Goal: Task Accomplishment & Management: Complete application form

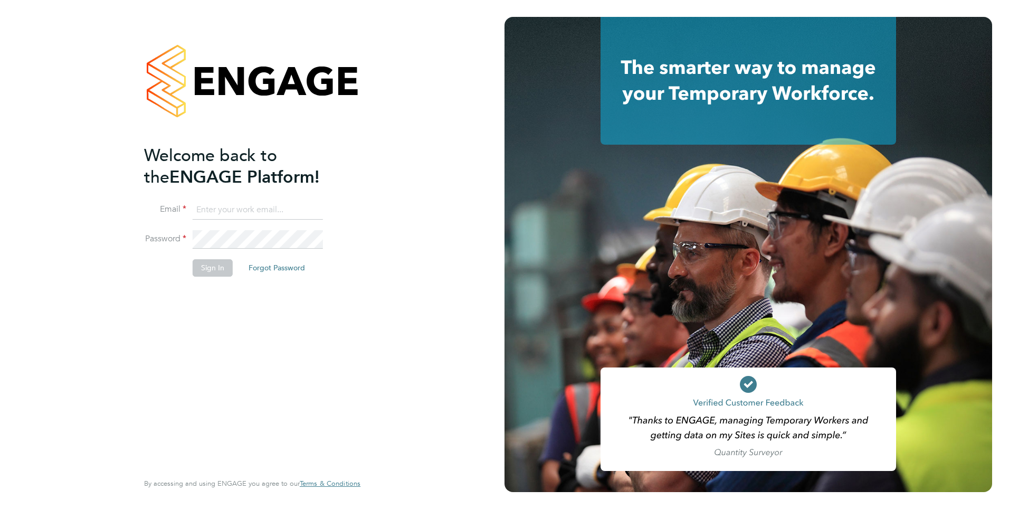
type input "[EMAIL_ADDRESS][DOMAIN_NAME]"
click at [273, 308] on div "Welcome back to the ENGAGE Platform! Email pitchersrobert@yahoo.com Password Si…" at bounding box center [247, 307] width 206 height 325
click at [213, 263] on button "Sign In" at bounding box center [213, 267] width 40 height 17
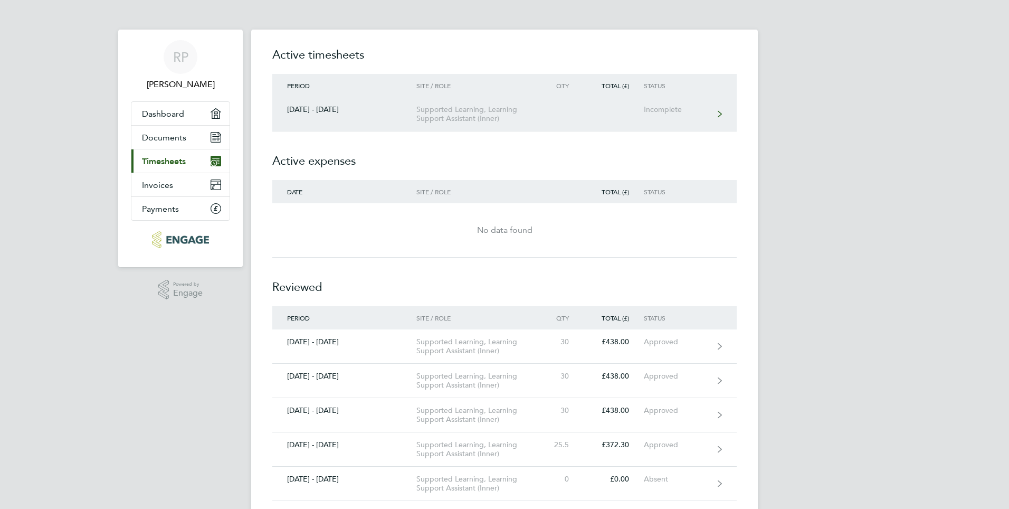
click at [721, 114] on icon at bounding box center [720, 113] width 4 height 7
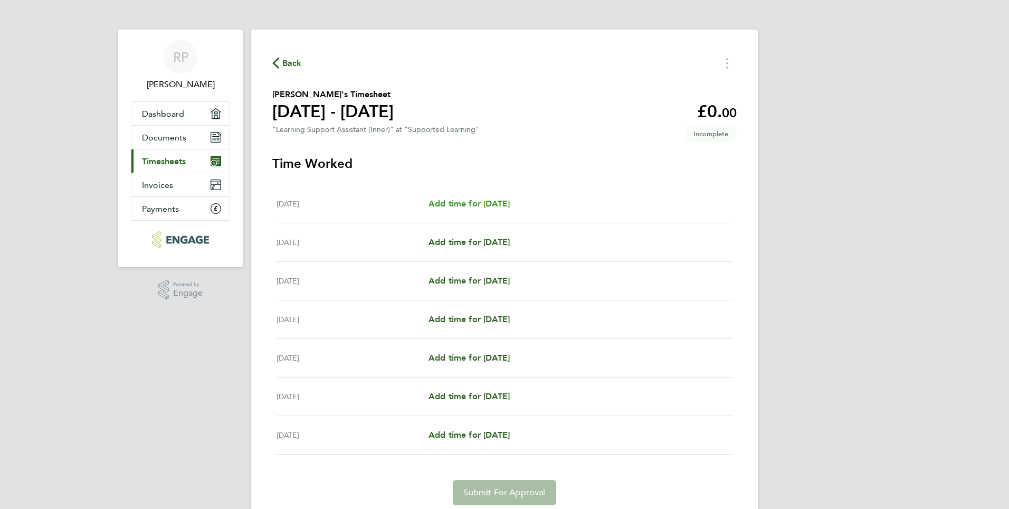
click at [493, 200] on span "Add time for [DATE]" at bounding box center [469, 204] width 81 height 10
select select "60"
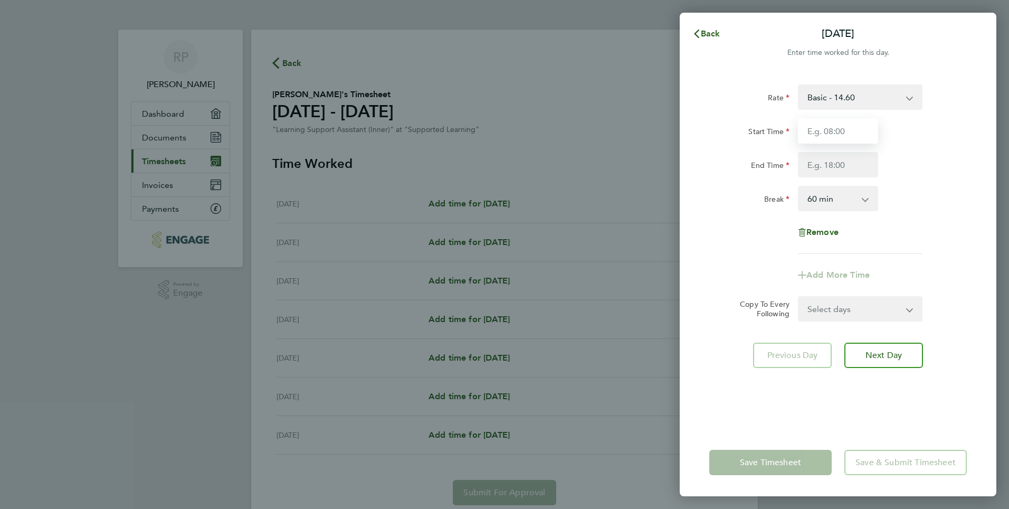
click at [834, 132] on input "Start Time" at bounding box center [838, 130] width 80 height 25
type input "09:00"
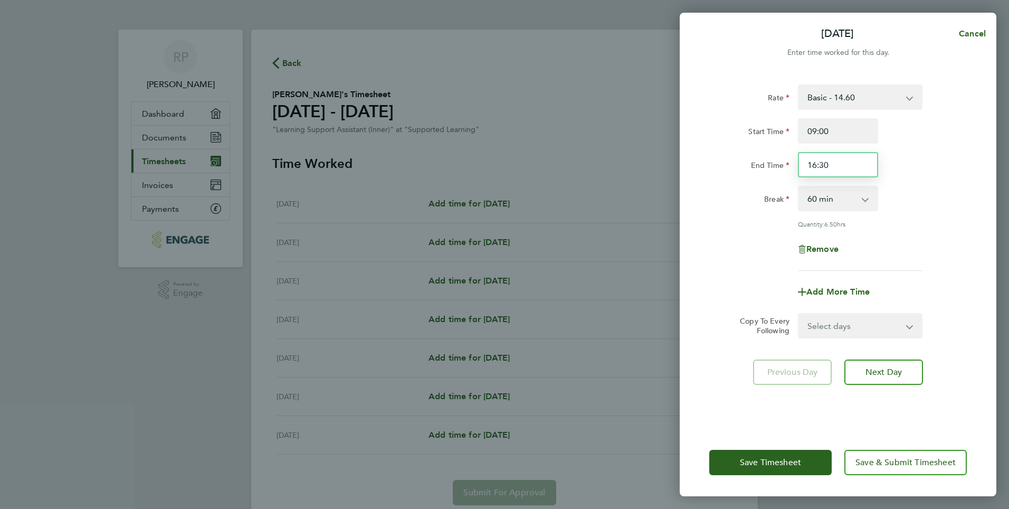
click at [835, 165] on input "16:30" at bounding box center [838, 164] width 80 height 25
type input "1"
type input "12:00"
click at [867, 201] on app-icon-cross-button at bounding box center [871, 198] width 13 height 23
click at [862, 198] on select "0 min 15 min 30 min 45 min 60 min 75 min 90 min" at bounding box center [831, 198] width 65 height 23
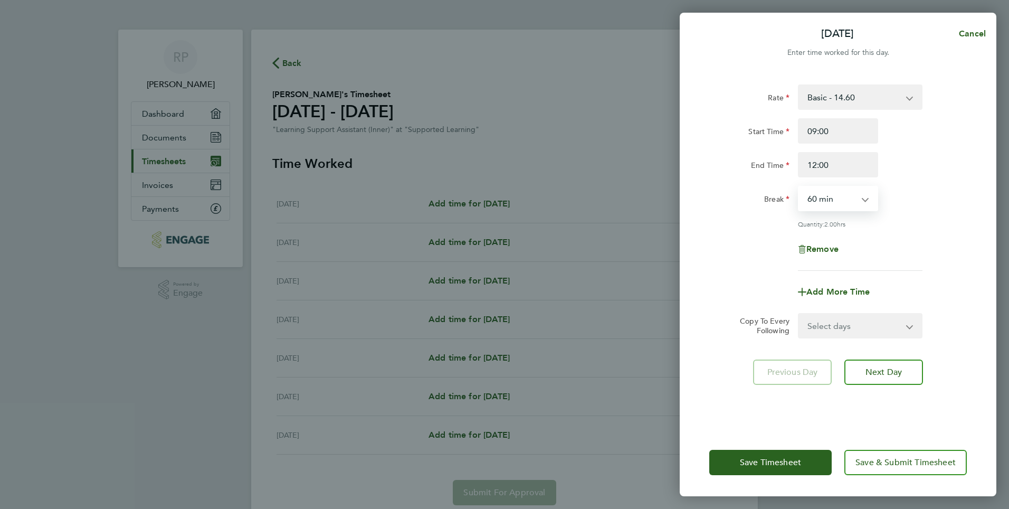
select select "0"
click at [799, 187] on select "0 min 15 min 30 min 45 min 60 min 75 min 90 min" at bounding box center [831, 198] width 65 height 23
click at [884, 368] on span "Next Day" at bounding box center [884, 372] width 36 height 11
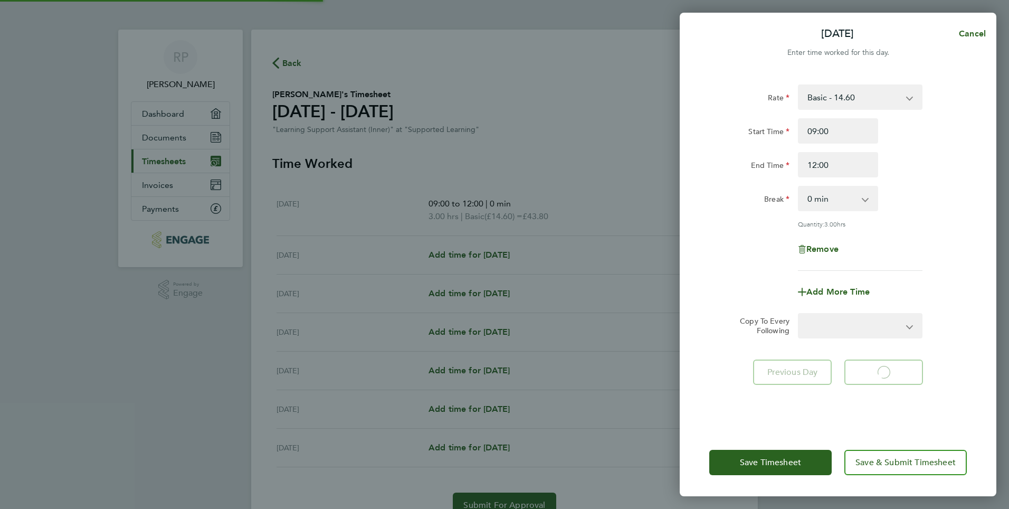
select select "60"
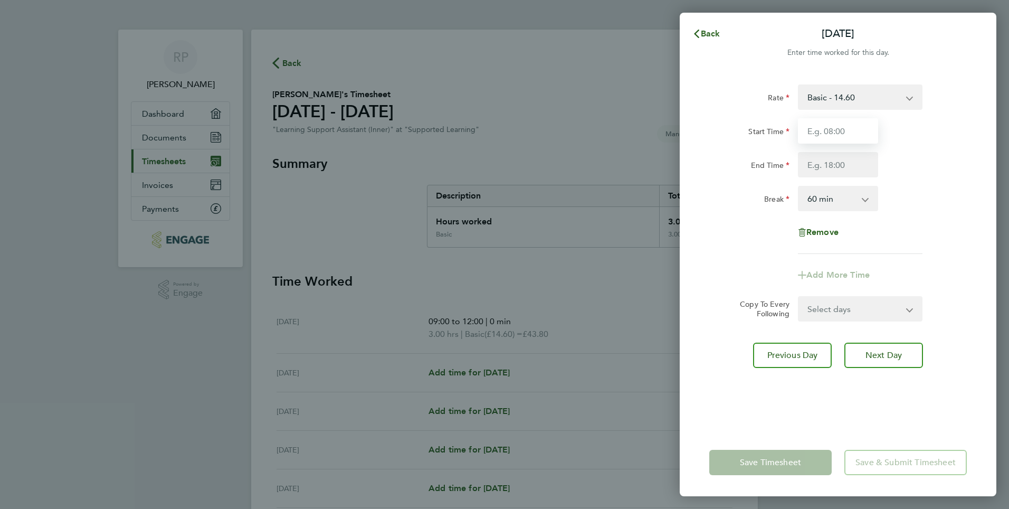
click at [829, 132] on input "Start Time" at bounding box center [838, 130] width 80 height 25
type input "09:00"
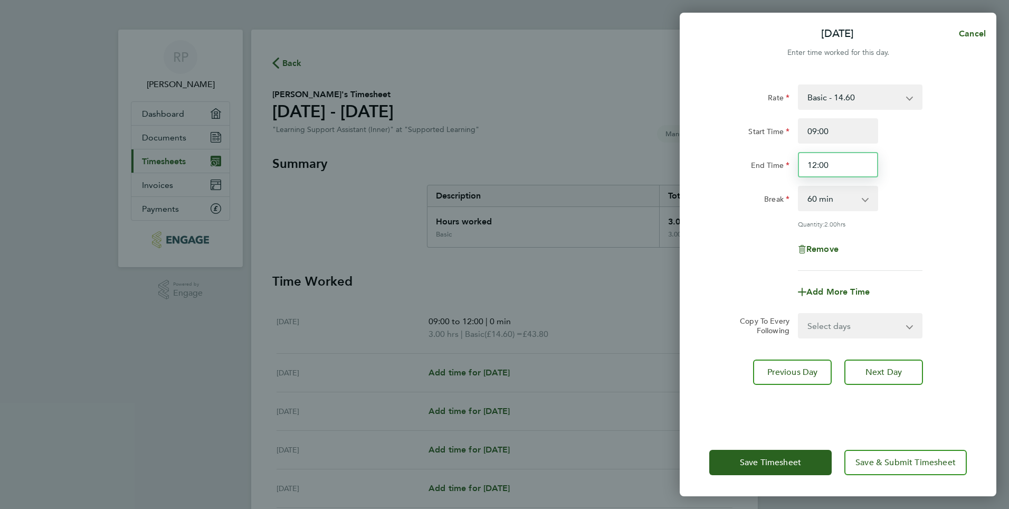
click at [834, 166] on input "12:00" at bounding box center [838, 164] width 80 height 25
type input "1"
type input "17:00"
click at [894, 369] on span "Next Day" at bounding box center [884, 372] width 36 height 11
select select "60"
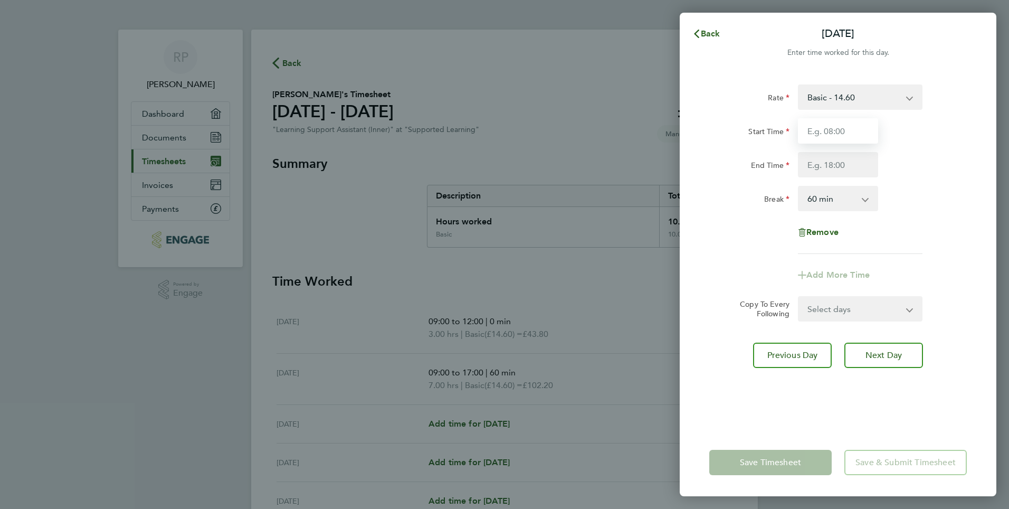
click at [837, 134] on input "Start Time" at bounding box center [838, 130] width 80 height 25
type input "09:00"
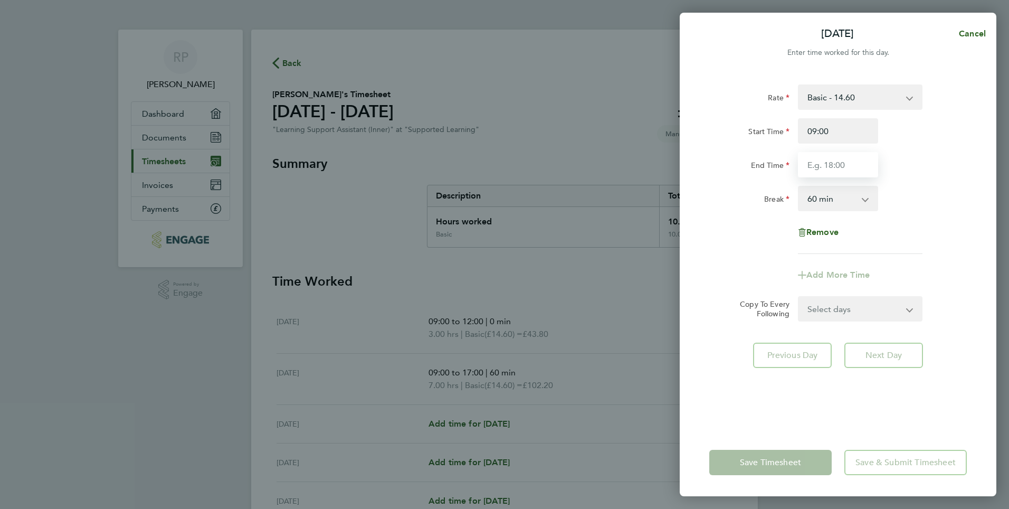
click at [819, 159] on input "End Time" at bounding box center [838, 164] width 80 height 25
type input "12:00"
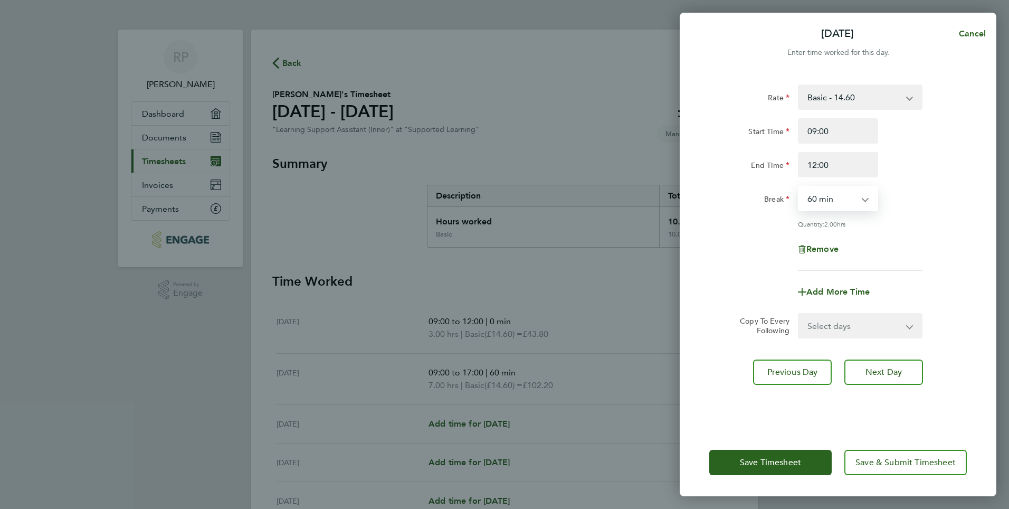
click at [864, 198] on select "0 min 15 min 30 min 45 min 60 min 75 min 90 min" at bounding box center [831, 198] width 65 height 23
select select "0"
click at [799, 187] on select "0 min 15 min 30 min 45 min 60 min 75 min 90 min" at bounding box center [831, 198] width 65 height 23
click at [891, 371] on span "Next Day" at bounding box center [884, 372] width 36 height 11
select select "60"
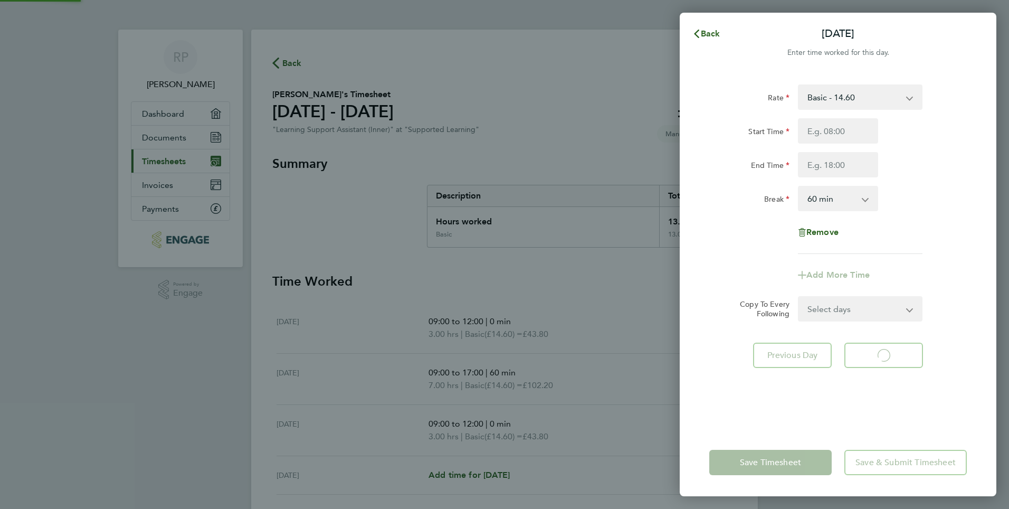
select select "60"
click at [833, 135] on input "Start Time" at bounding box center [838, 130] width 80 height 25
type input "09:00"
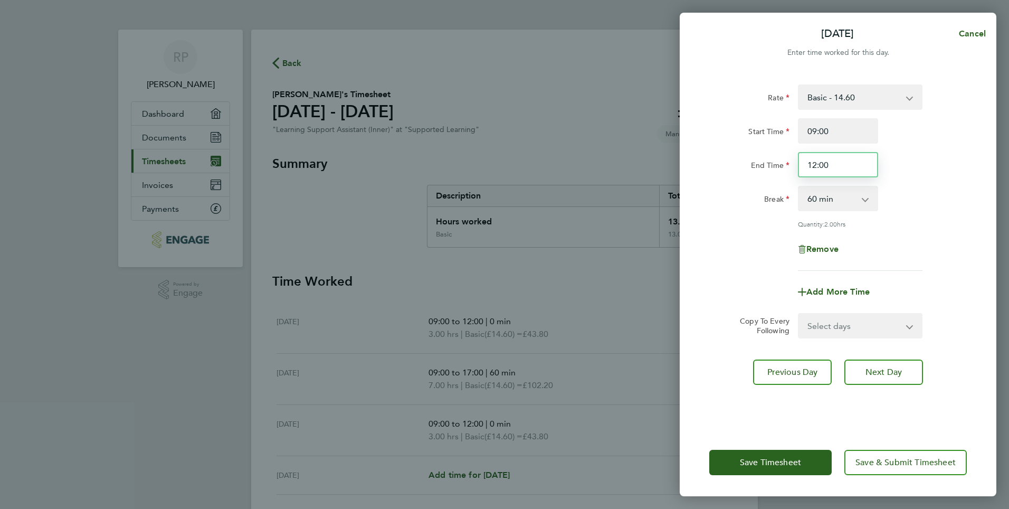
click at [833, 160] on input "12:00" at bounding box center [838, 164] width 80 height 25
type input "1"
type input "16:30"
click at [884, 370] on span "Next Day" at bounding box center [884, 372] width 36 height 11
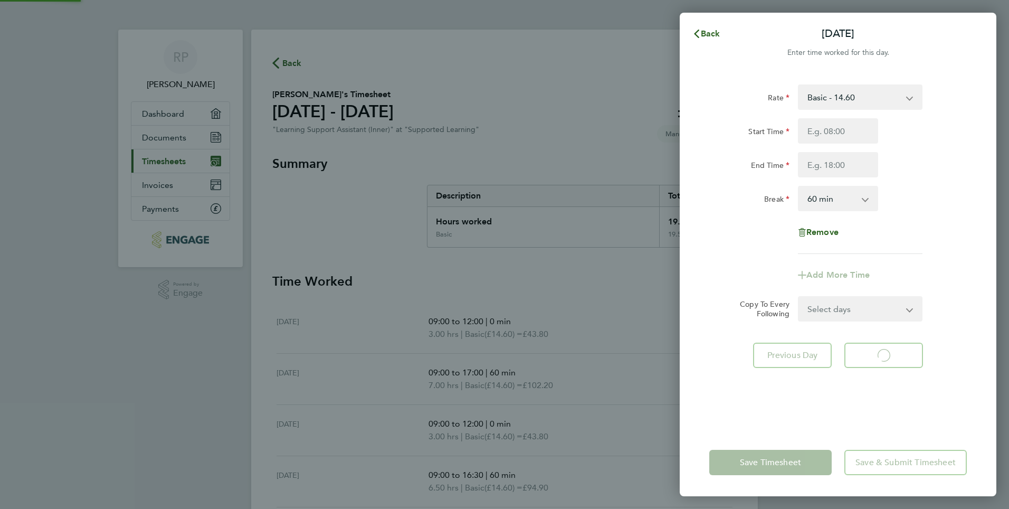
select select "60"
click at [831, 134] on input "Start Time" at bounding box center [838, 130] width 80 height 25
type input "09:00"
click at [831, 171] on input "End Time" at bounding box center [838, 164] width 80 height 25
type input "16:30"
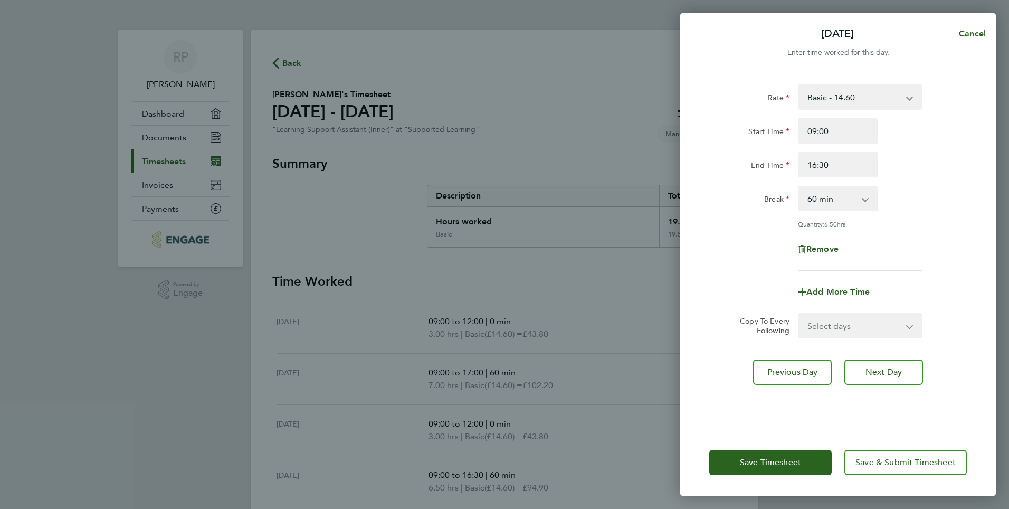
click at [963, 370] on div "Rate Basic - 14.60 Start Time 09:00 End Time 16:30 Break 0 min 15 min 30 min 45…" at bounding box center [838, 250] width 317 height 357
click at [774, 465] on span "Save Timesheet" at bounding box center [770, 462] width 61 height 11
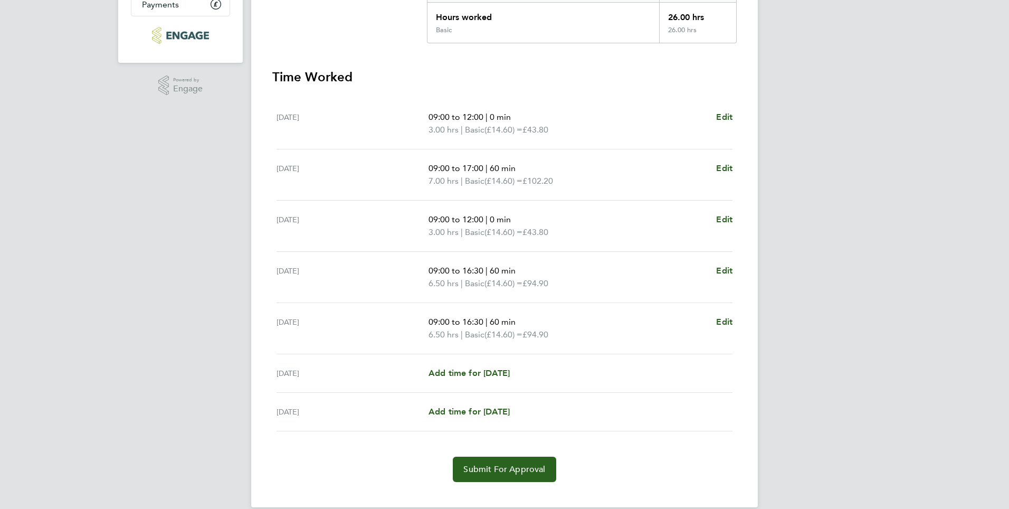
scroll to position [220, 0]
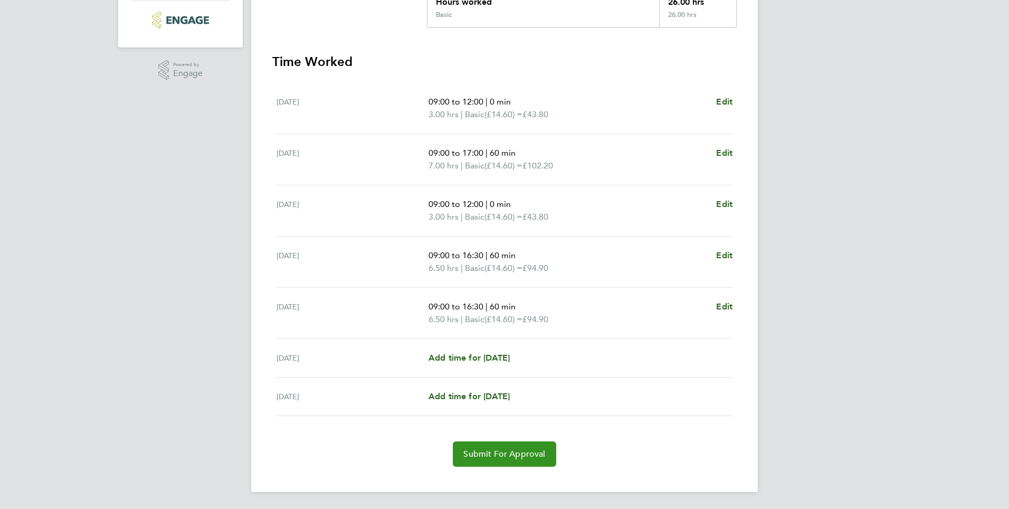
click at [504, 450] on span "Submit For Approval" at bounding box center [505, 454] width 82 height 11
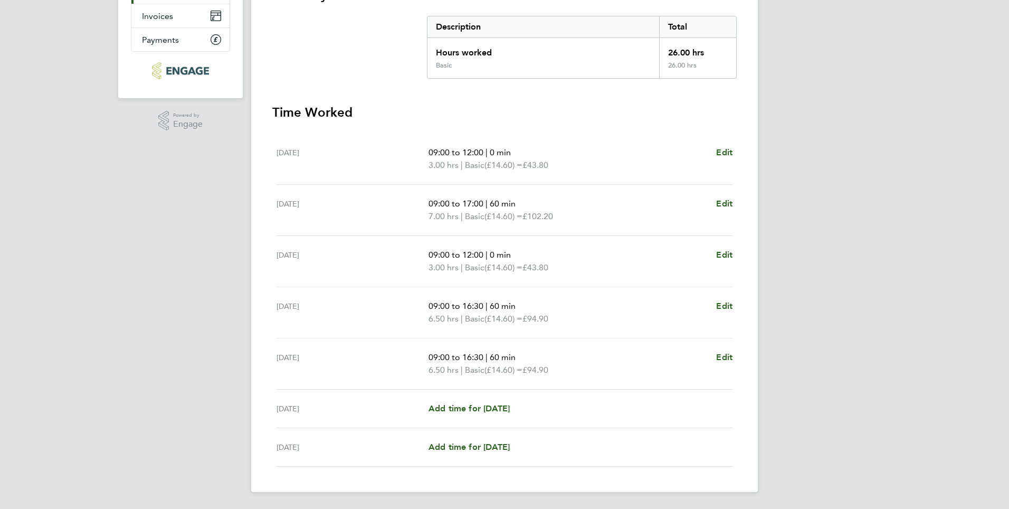
scroll to position [149, 0]
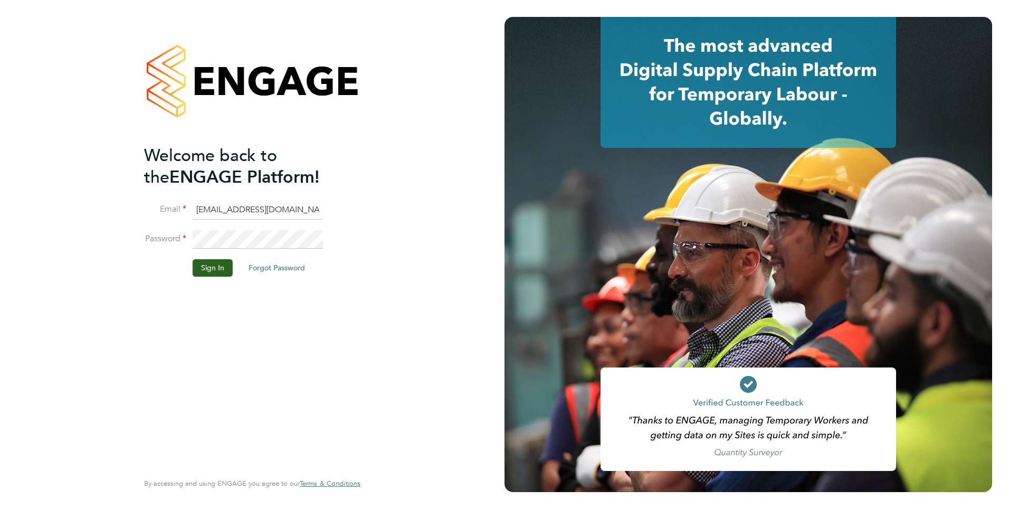
click at [315, 210] on input "pitchersrobert@yahoo.com" at bounding box center [258, 210] width 130 height 19
type input "Beckey123b@gmail.com"
click at [334, 301] on div "Welcome back to the ENGAGE Platform! Email Beckey123b@gmail.com Password Sign I…" at bounding box center [247, 307] width 206 height 325
click at [212, 265] on button "Sign In" at bounding box center [213, 267] width 40 height 17
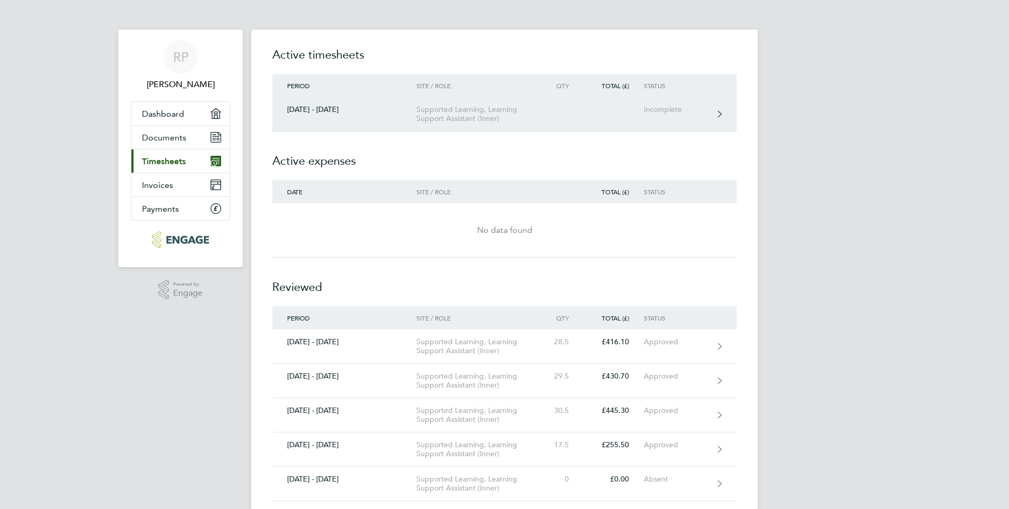
click at [468, 110] on div "Supported Learning, Learning Support Assistant (Inner)" at bounding box center [477, 114] width 121 height 18
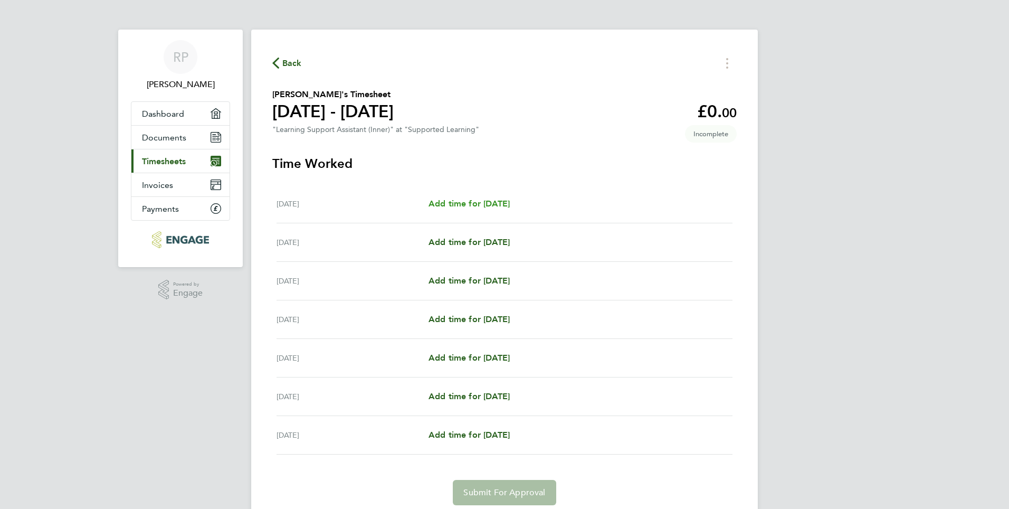
click at [487, 206] on span "Add time for [DATE]" at bounding box center [469, 204] width 81 height 10
select select "60"
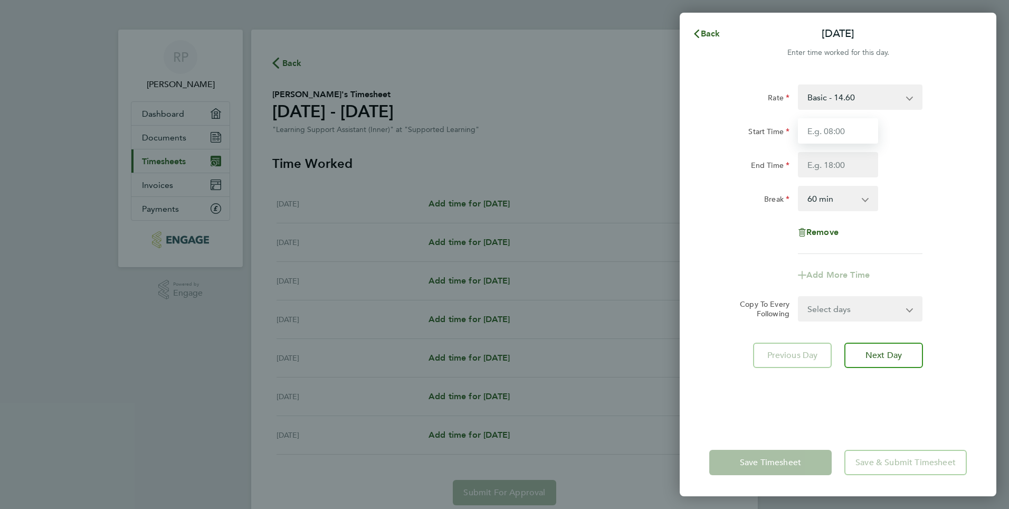
click at [827, 125] on input "Start Time" at bounding box center [838, 130] width 80 height 25
type input "11:00"
click at [819, 164] on input "End Time" at bounding box center [838, 164] width 80 height 25
type input "17:00"
click at [949, 385] on div "Rate Basic - 14.60 Start Time 11:00 End Time 17:00 Break 0 min 15 min 30 min 45…" at bounding box center [838, 250] width 317 height 357
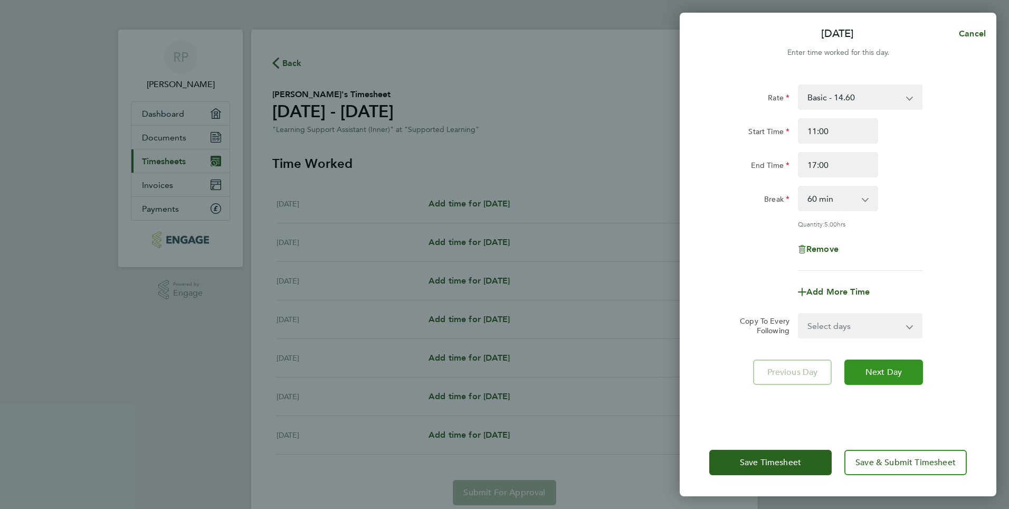
click at [887, 368] on span "Next Day" at bounding box center [884, 372] width 36 height 11
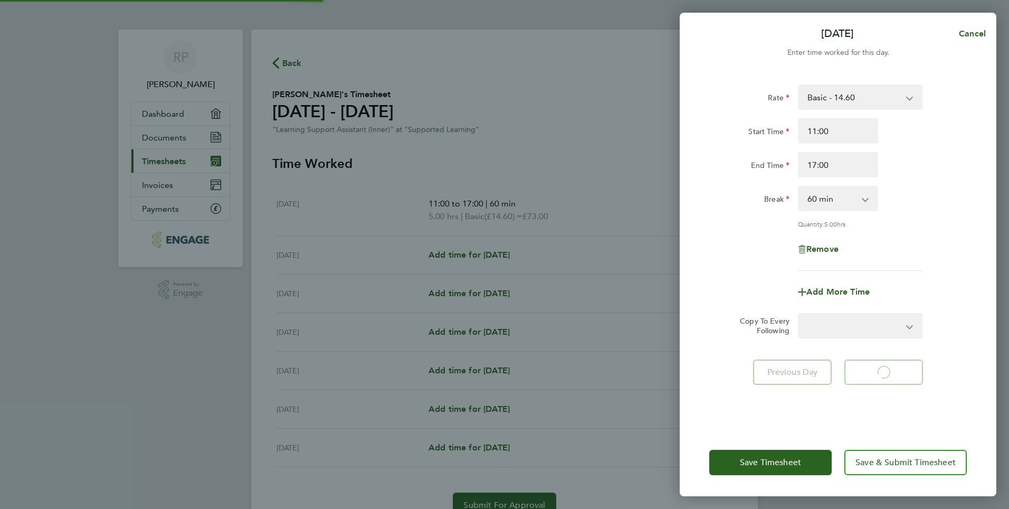
select select "60"
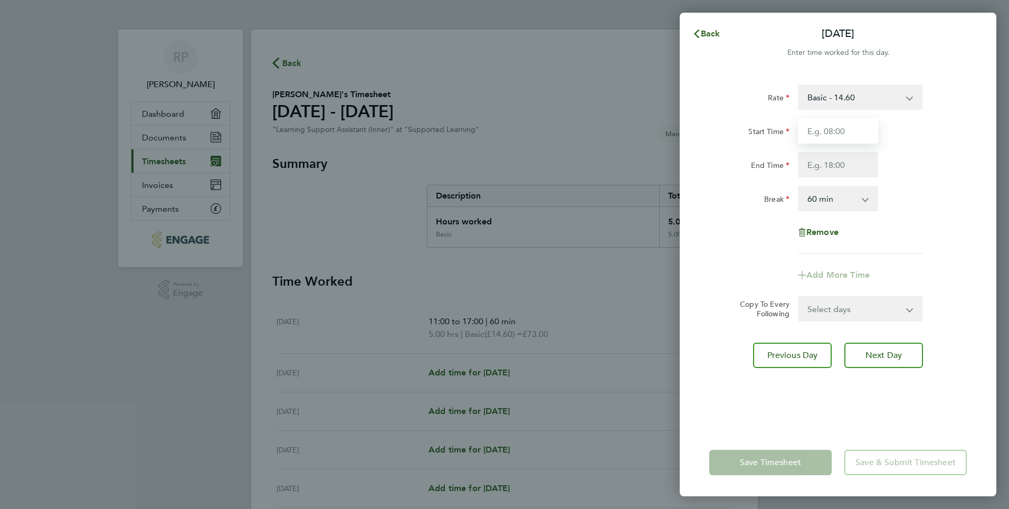
click at [816, 131] on input "Start Time" at bounding box center [838, 130] width 80 height 25
type input "09:00"
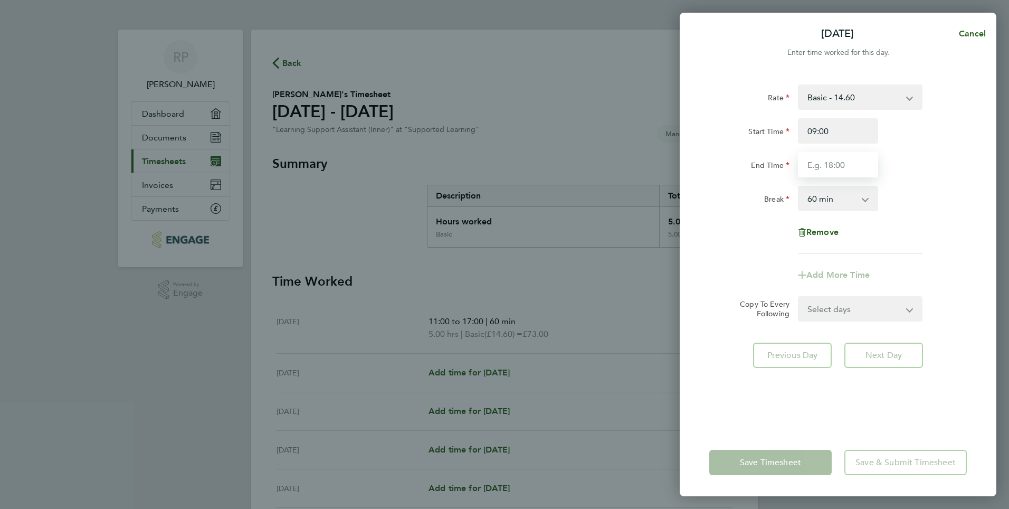
click at [818, 164] on input "End Time" at bounding box center [838, 164] width 80 height 25
type input "17:00"
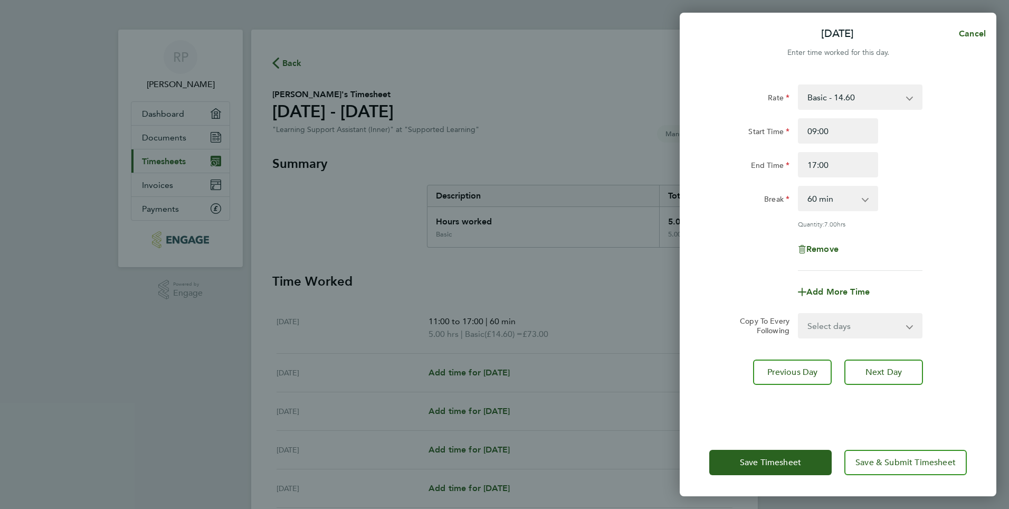
click at [952, 343] on div "Rate Basic - 14.60 Start Time 09:00 End Time 17:00 Break 0 min 15 min 30 min 45…" at bounding box center [838, 250] width 317 height 357
click at [880, 367] on span "Next Day" at bounding box center [884, 372] width 36 height 11
select select "60"
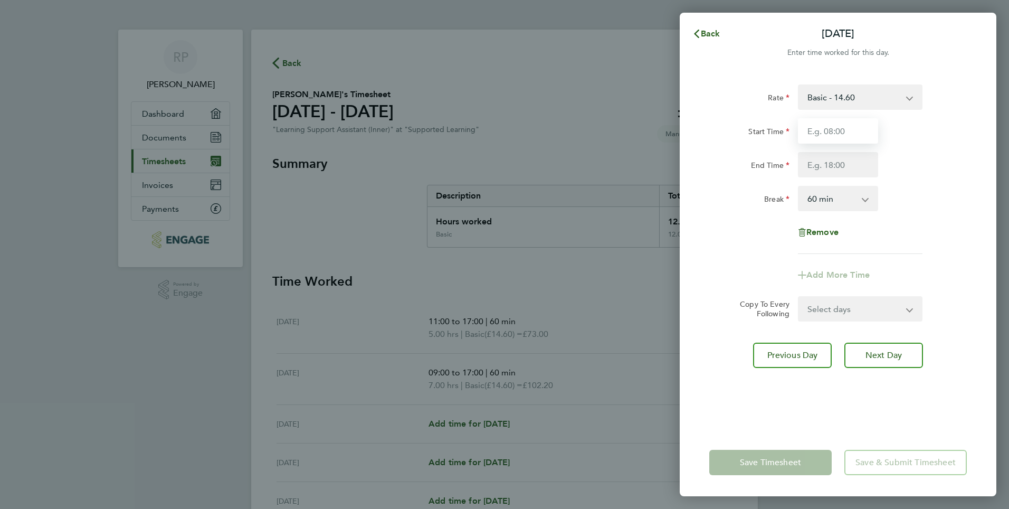
click at [836, 132] on input "Start Time" at bounding box center [838, 130] width 80 height 25
type input "09:00"
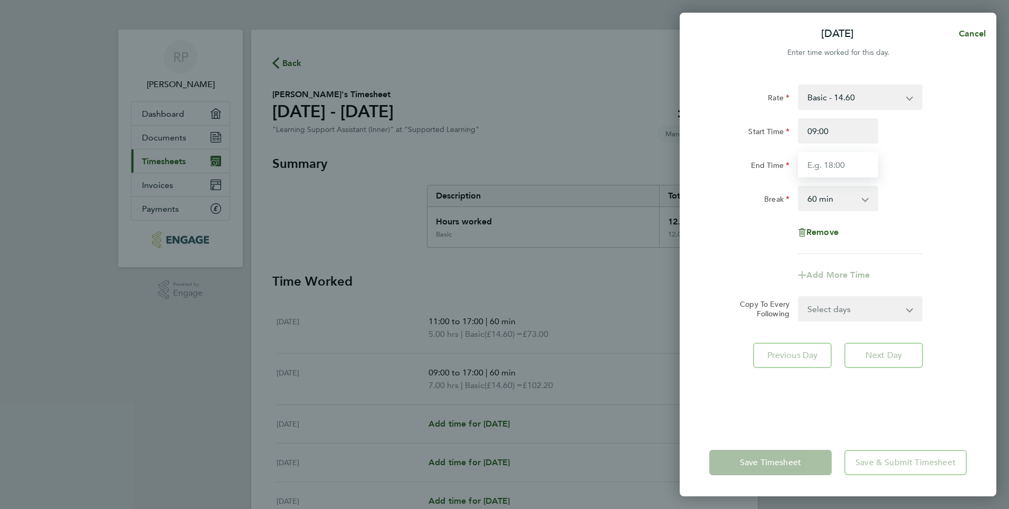
click at [830, 163] on input "End Time" at bounding box center [838, 164] width 80 height 25
type input "15:00"
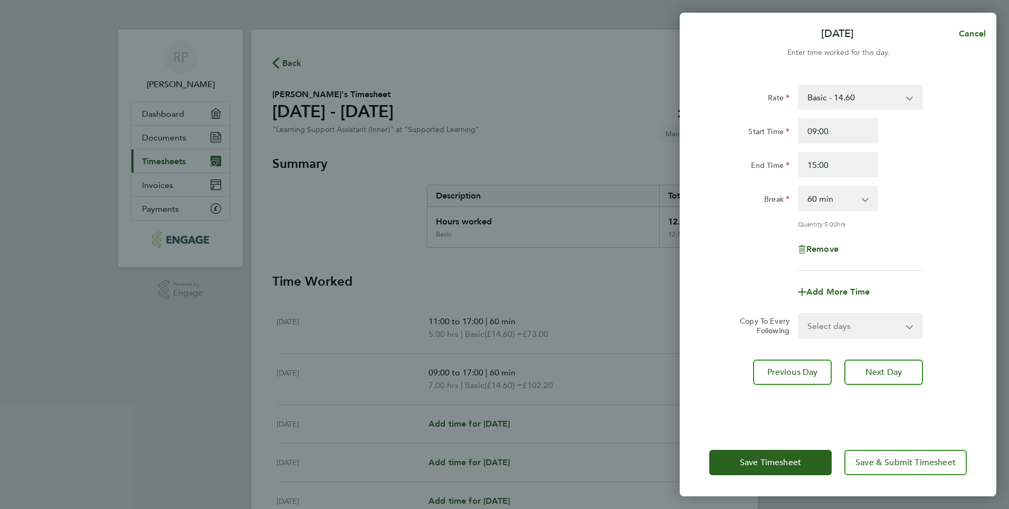
click at [943, 295] on form "Rate Basic - 14.60 Start Time 09:00 End Time 15:00 Break 0 min 15 min 30 min 45…" at bounding box center [839, 211] width 258 height 254
click at [884, 373] on span "Next Day" at bounding box center [884, 372] width 36 height 11
select select "60"
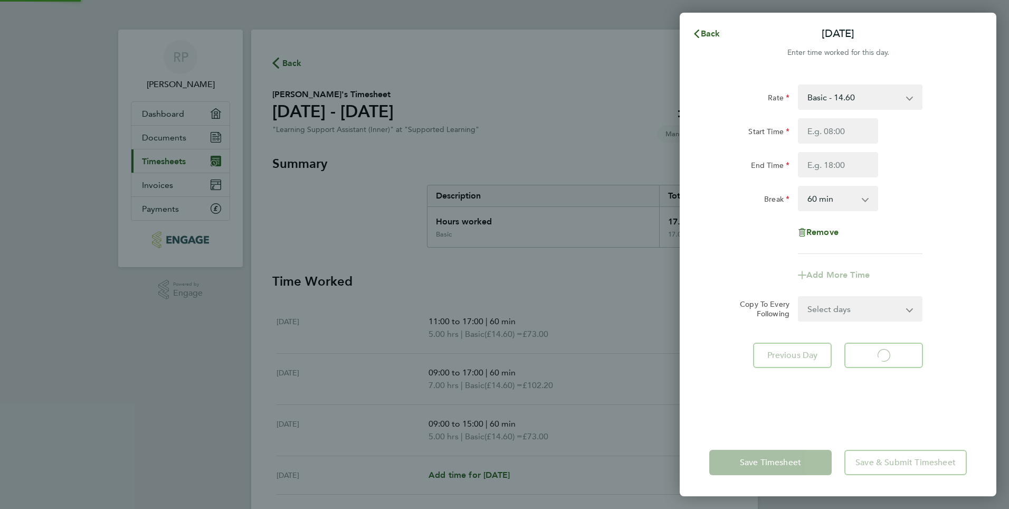
select select "60"
click at [823, 126] on input "Start Time" at bounding box center [838, 130] width 80 height 25
type input "09:00"
click at [817, 159] on input "End Time" at bounding box center [838, 164] width 80 height 25
type input "16:30"
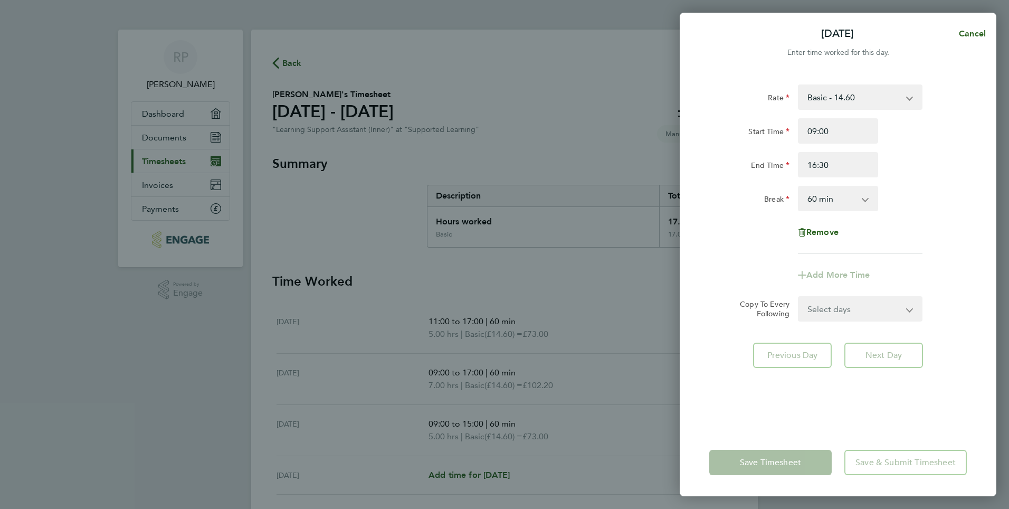
click at [955, 354] on div "Rate Basic - 14.60 Start Time 09:00 End Time 16:30 Break 0 min 15 min 30 min 45…" at bounding box center [838, 250] width 317 height 357
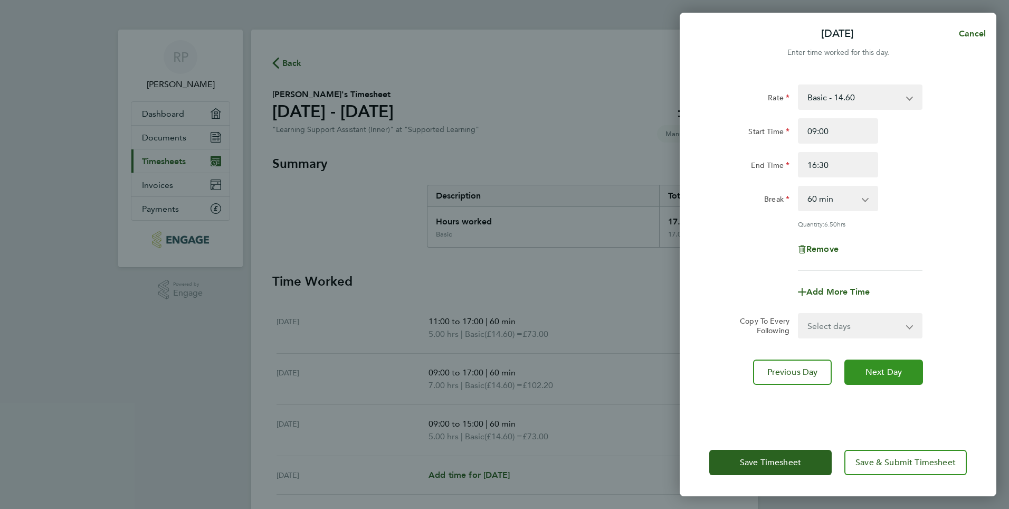
click at [882, 367] on span "Next Day" at bounding box center [884, 372] width 36 height 11
select select "60"
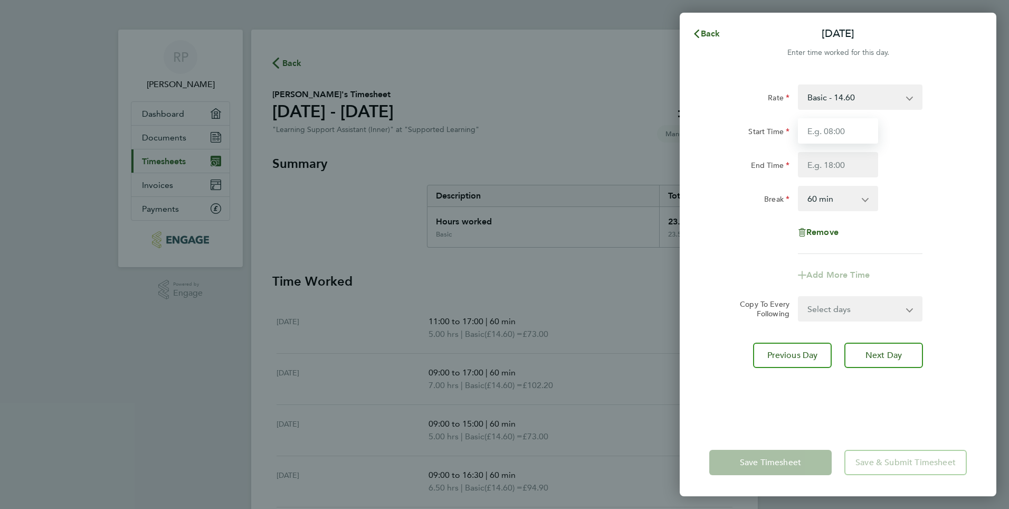
click at [825, 135] on input "Start Time" at bounding box center [838, 130] width 80 height 25
type input "09:00"
click at [824, 162] on input "End Time" at bounding box center [838, 164] width 80 height 25
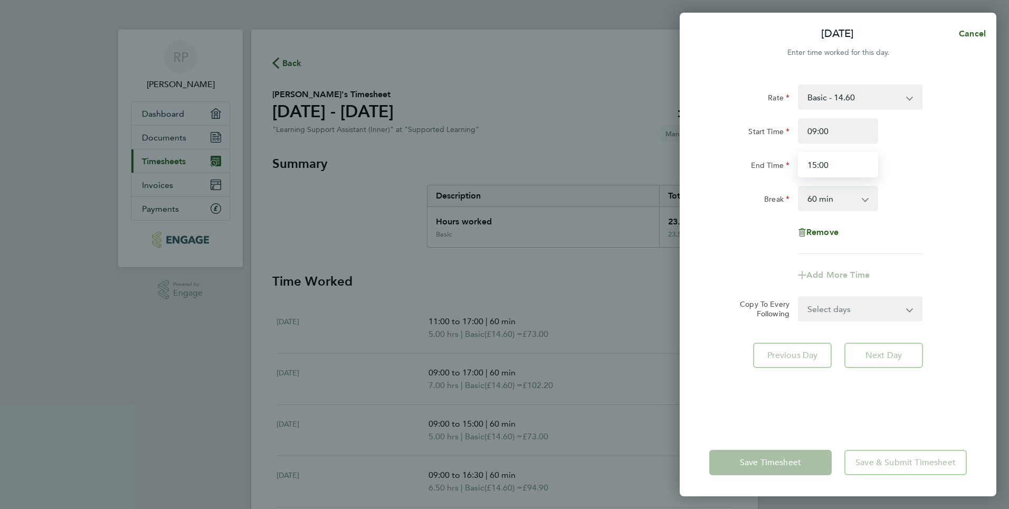
type input "15:00"
click at [967, 341] on div "Rate Basic - 14.60 Start Time 09:00 End Time 15:00 Break 0 min 15 min 30 min 45…" at bounding box center [838, 250] width 317 height 357
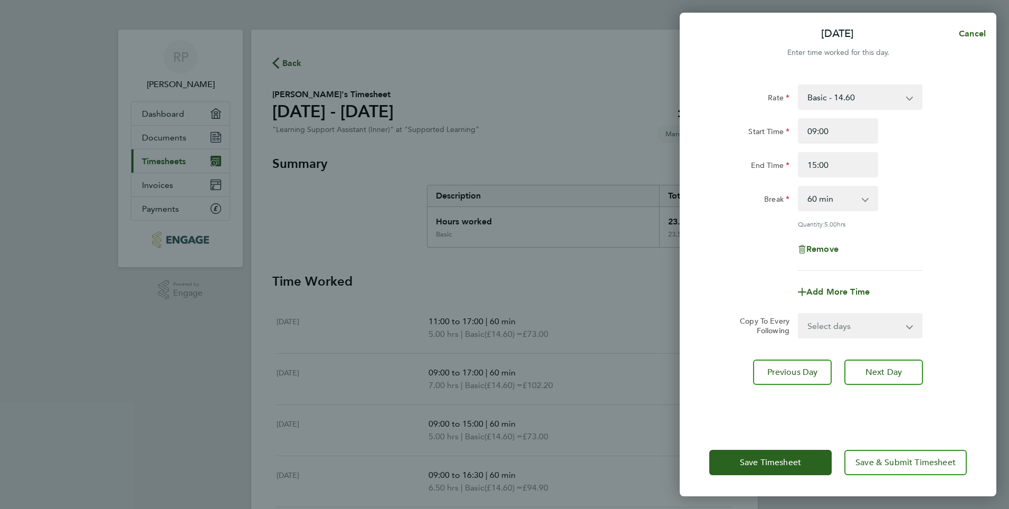
click at [939, 264] on div "Rate Basic - 14.60 Start Time 09:00 End Time 15:00 Break 0 min 15 min 30 min 45…" at bounding box center [839, 177] width 258 height 186
click at [776, 463] on span "Save Timesheet" at bounding box center [770, 462] width 61 height 11
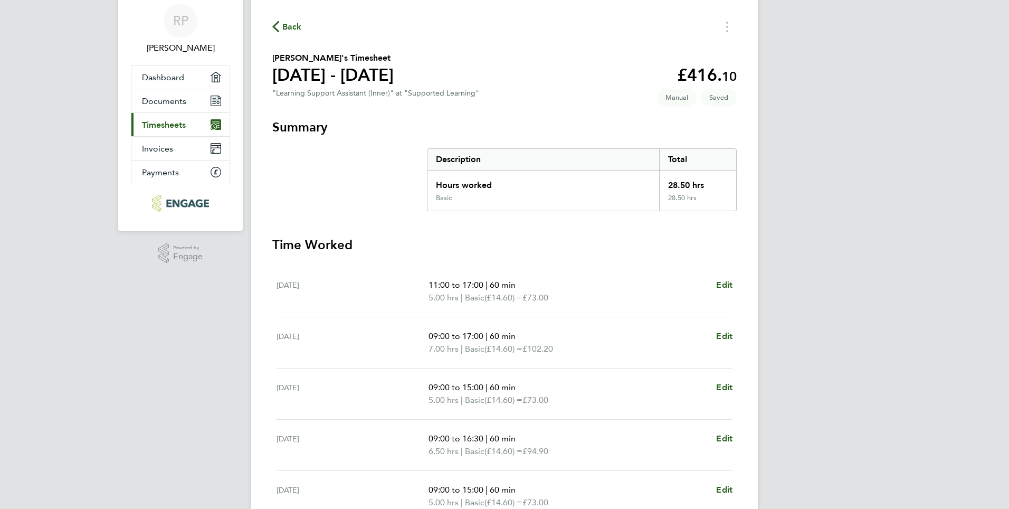
scroll to position [220, 0]
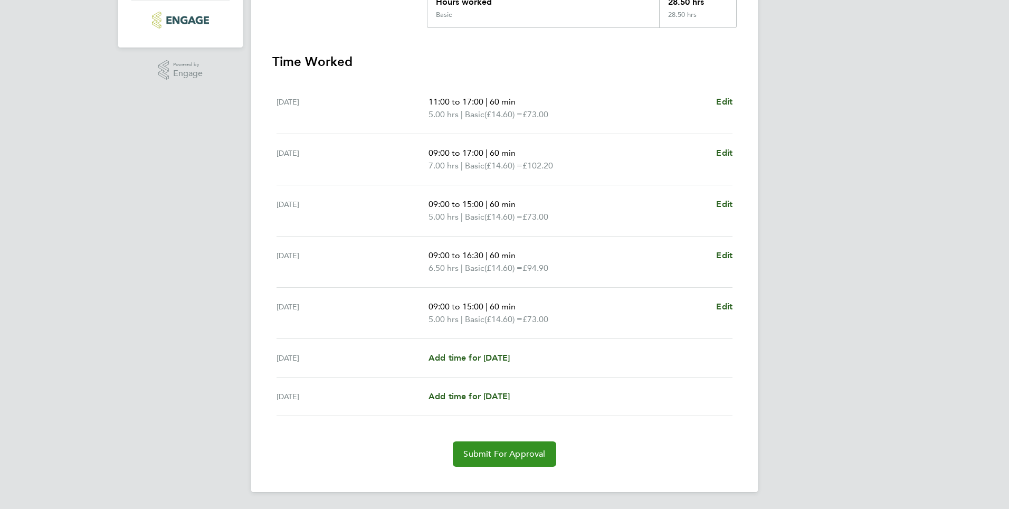
click at [508, 454] on span "Submit For Approval" at bounding box center [505, 454] width 82 height 11
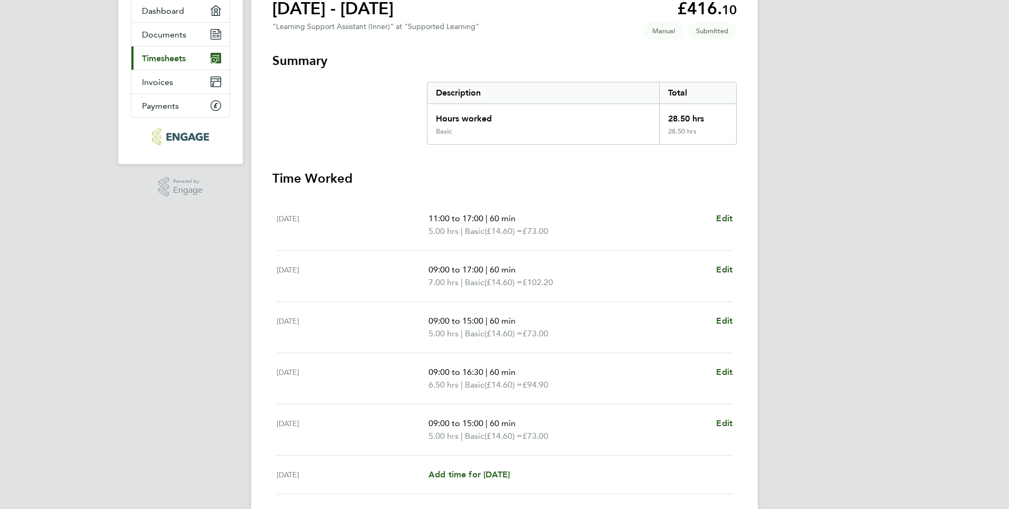
scroll to position [106, 0]
